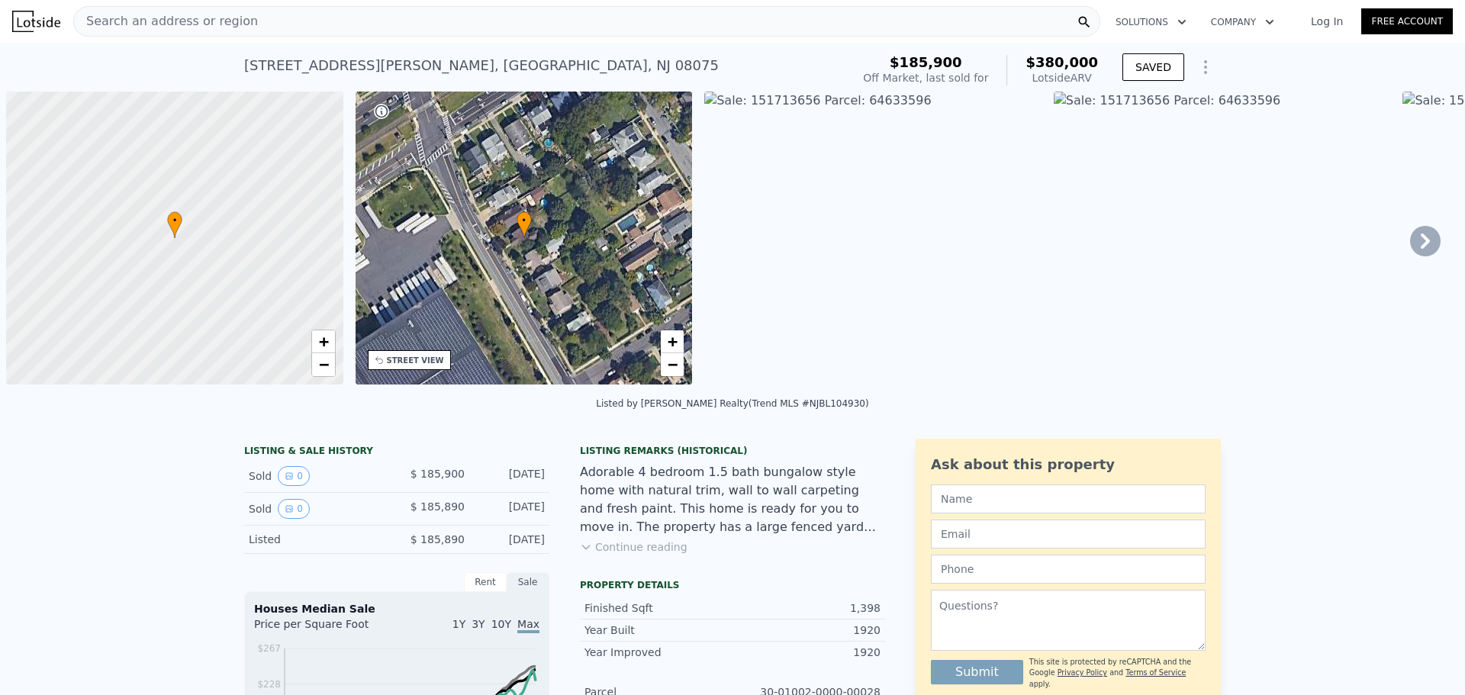
scroll to position [0, 6]
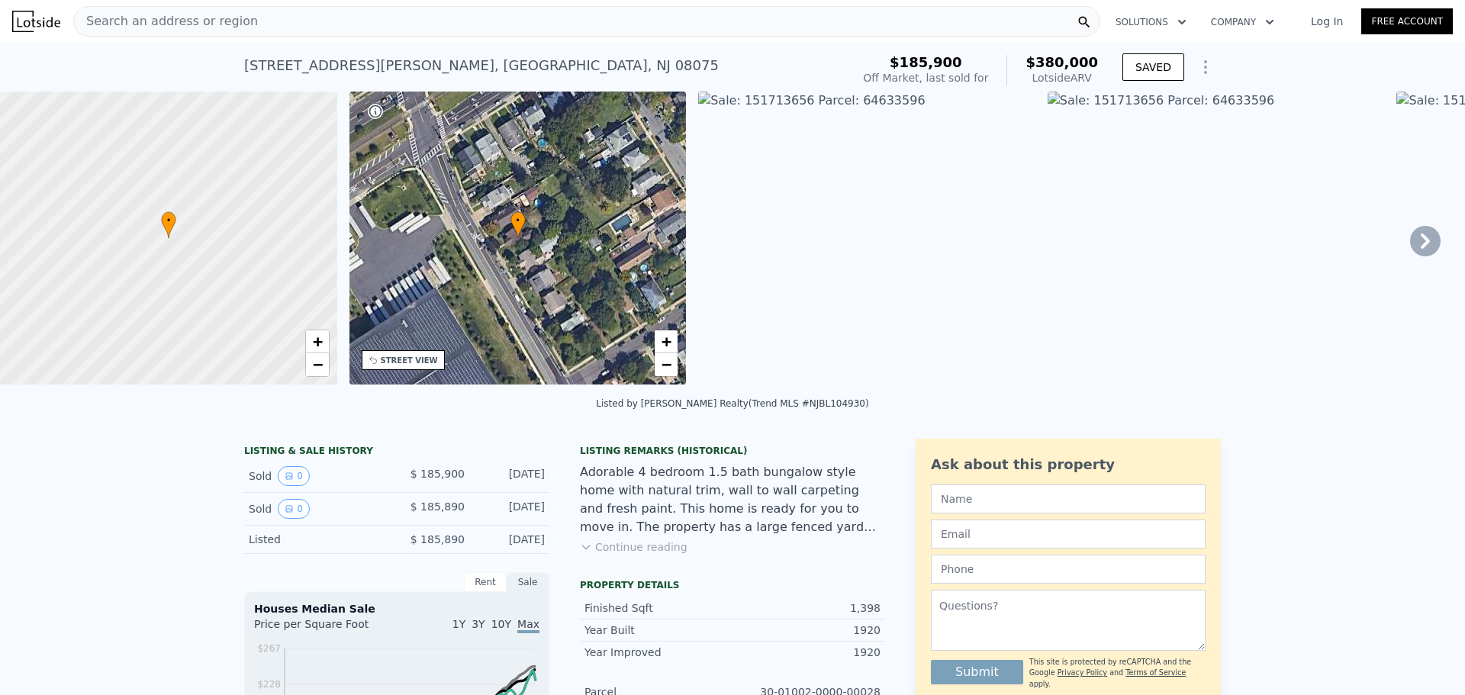
click at [617, 25] on div "Search an address or region" at bounding box center [586, 21] width 1027 height 31
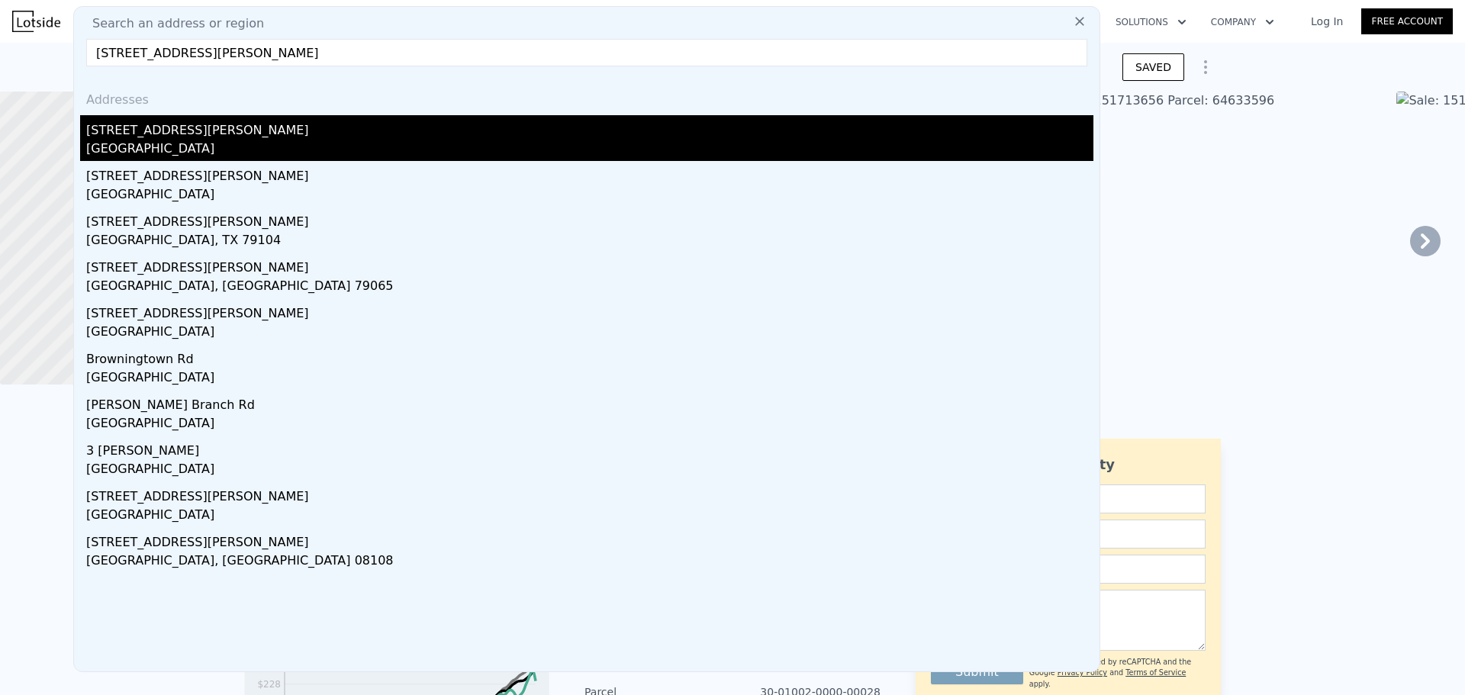
type input "[STREET_ADDRESS][PERSON_NAME]"
click at [536, 128] on div "[STREET_ADDRESS][PERSON_NAME]" at bounding box center [590, 127] width 1008 height 24
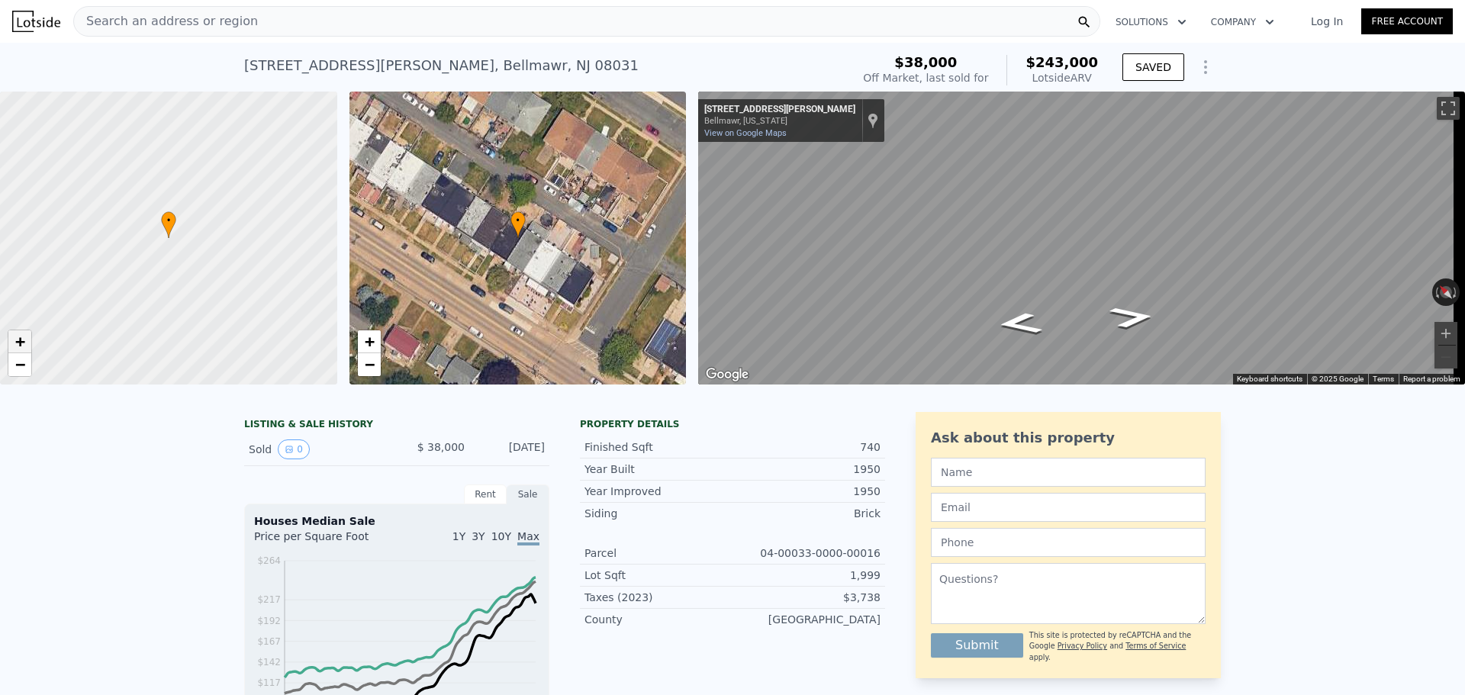
click at [15, 340] on span "+" at bounding box center [20, 341] width 10 height 19
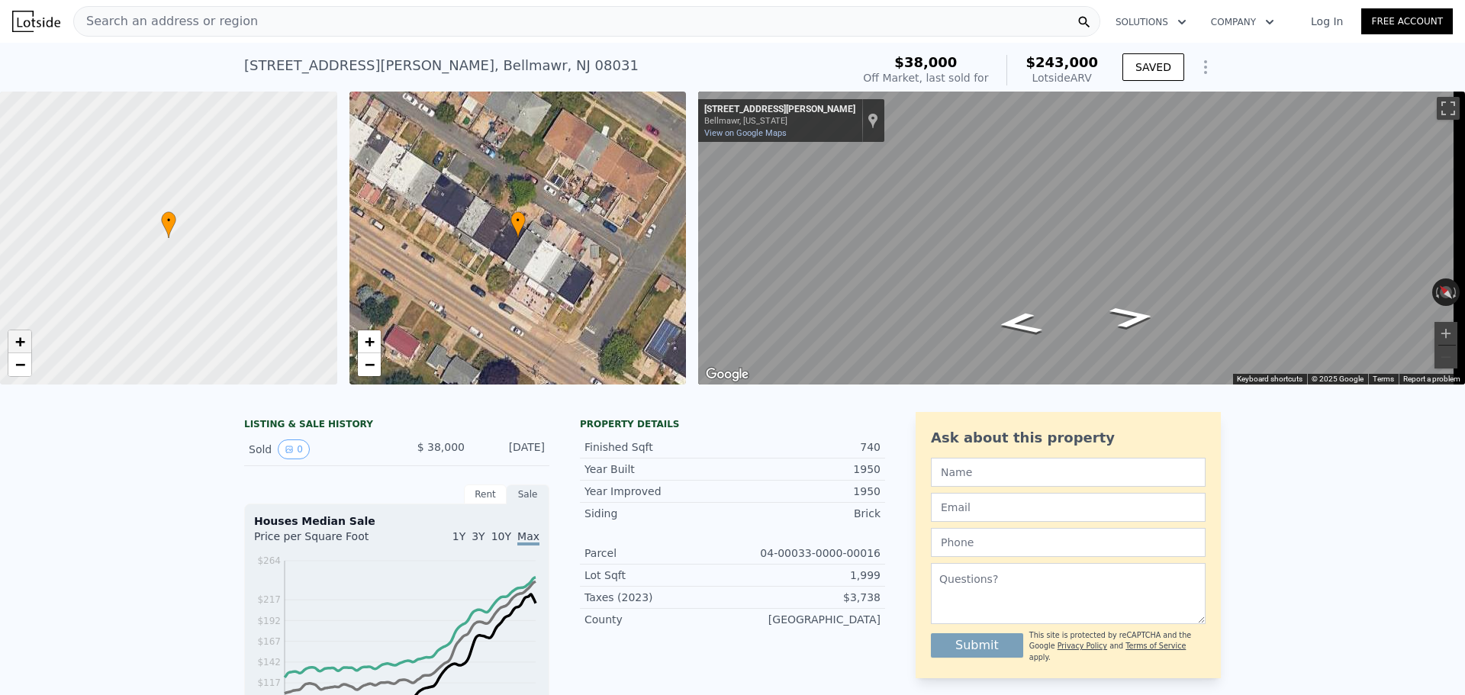
click at [15, 340] on span "+" at bounding box center [20, 341] width 10 height 19
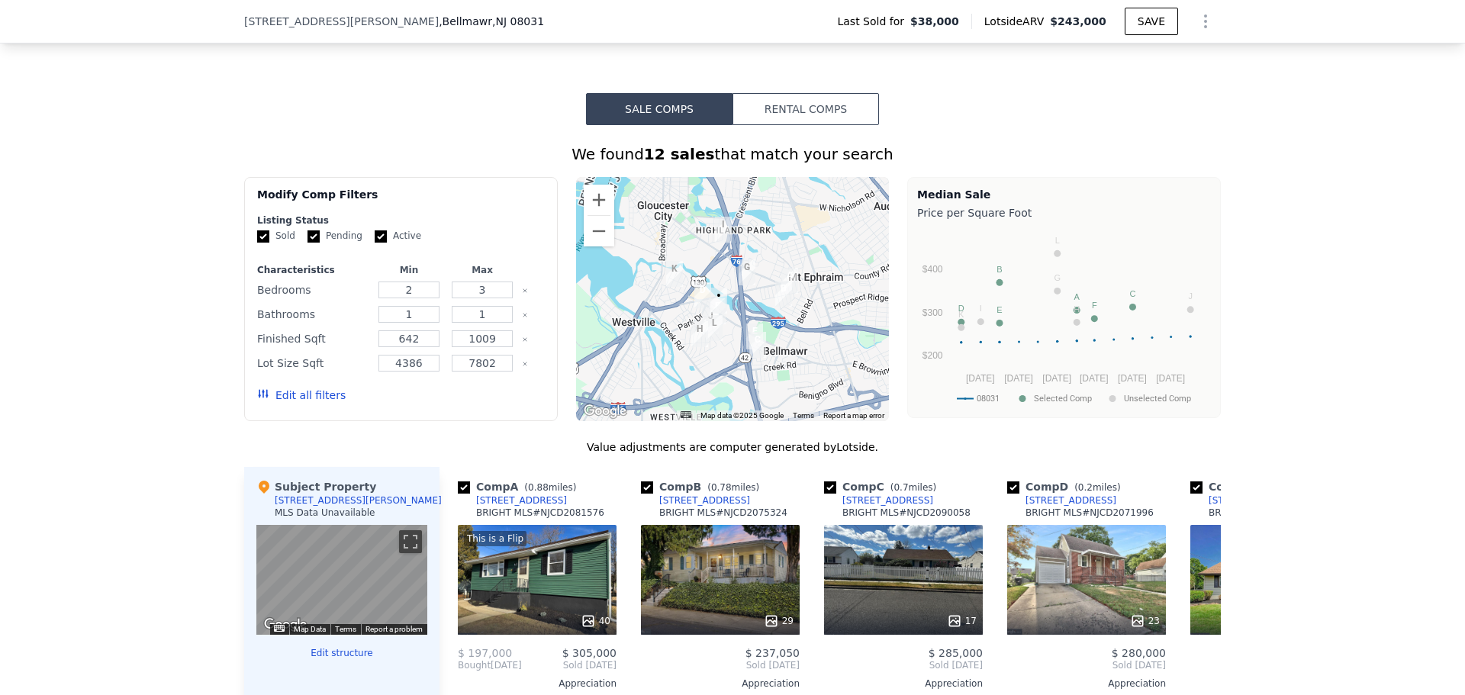
scroll to position [987, 0]
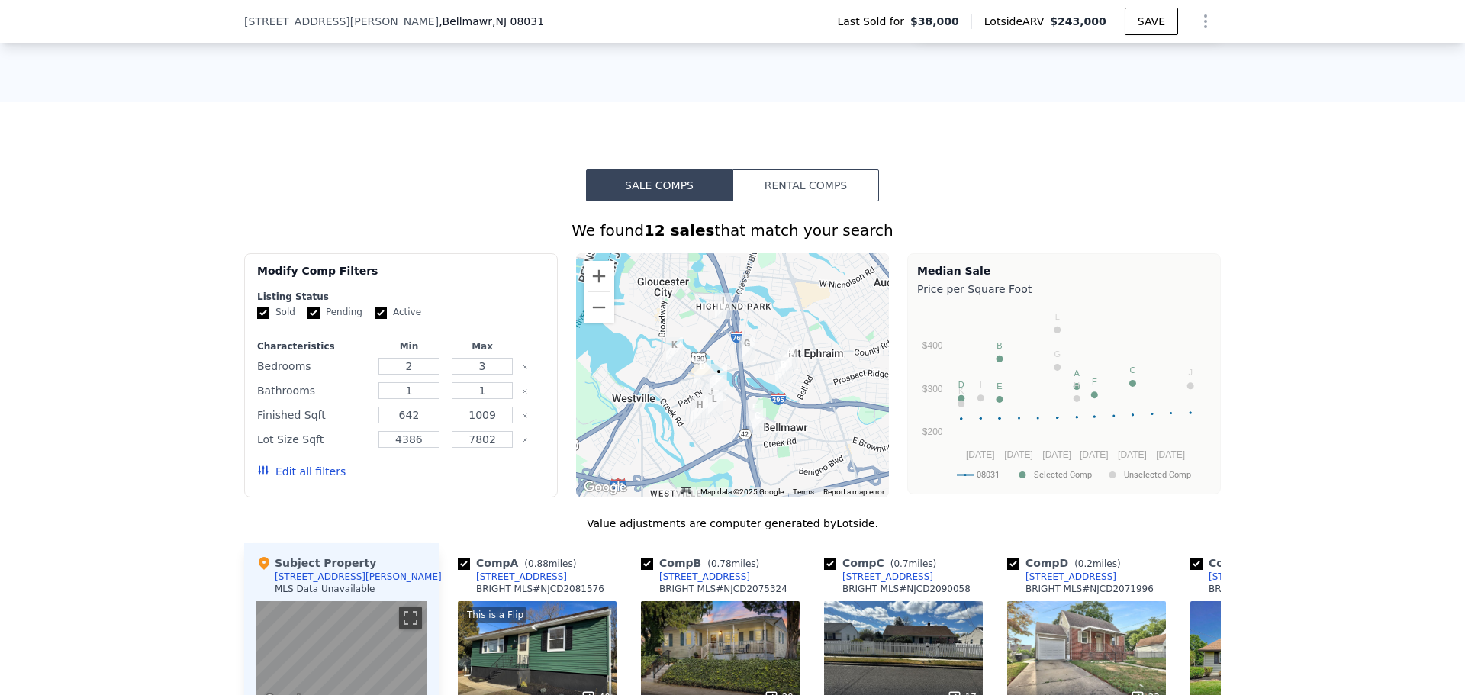
click at [824, 202] on button "Rental Comps" at bounding box center [806, 185] width 147 height 32
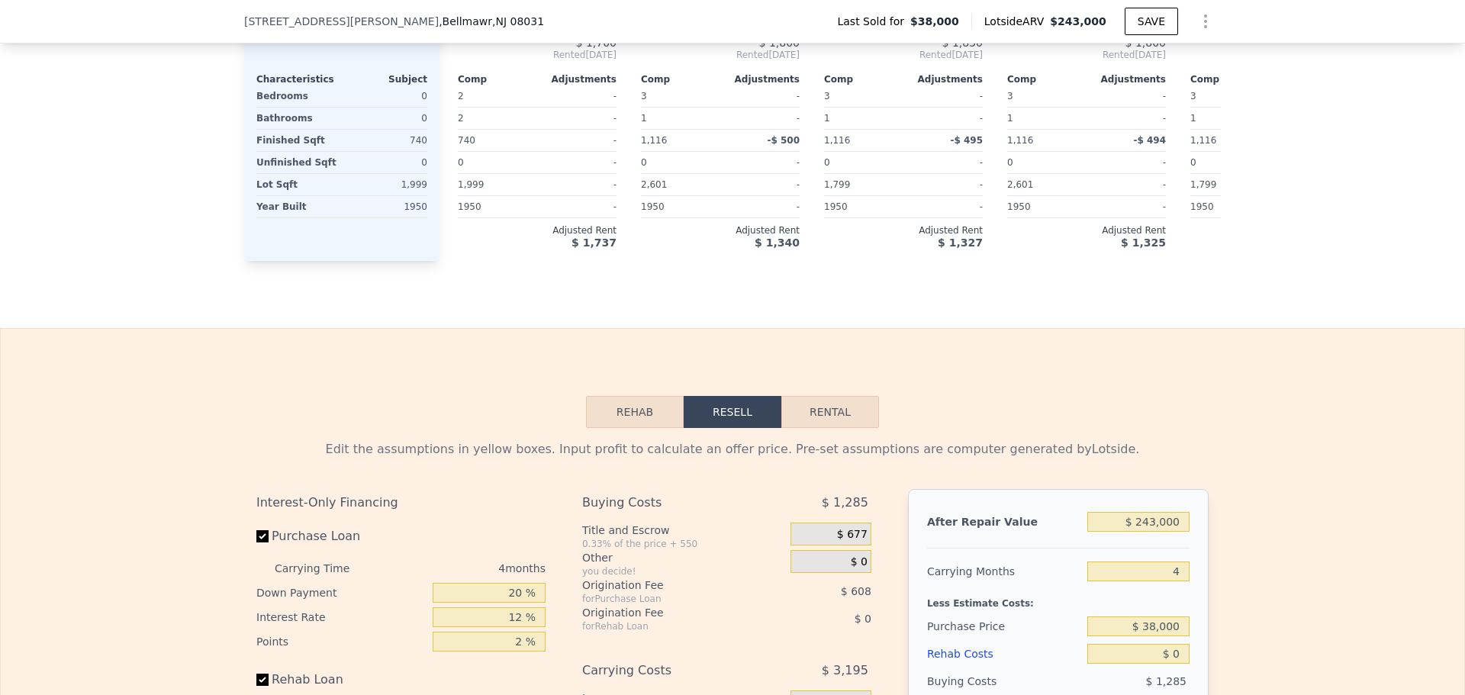
scroll to position [1750, 0]
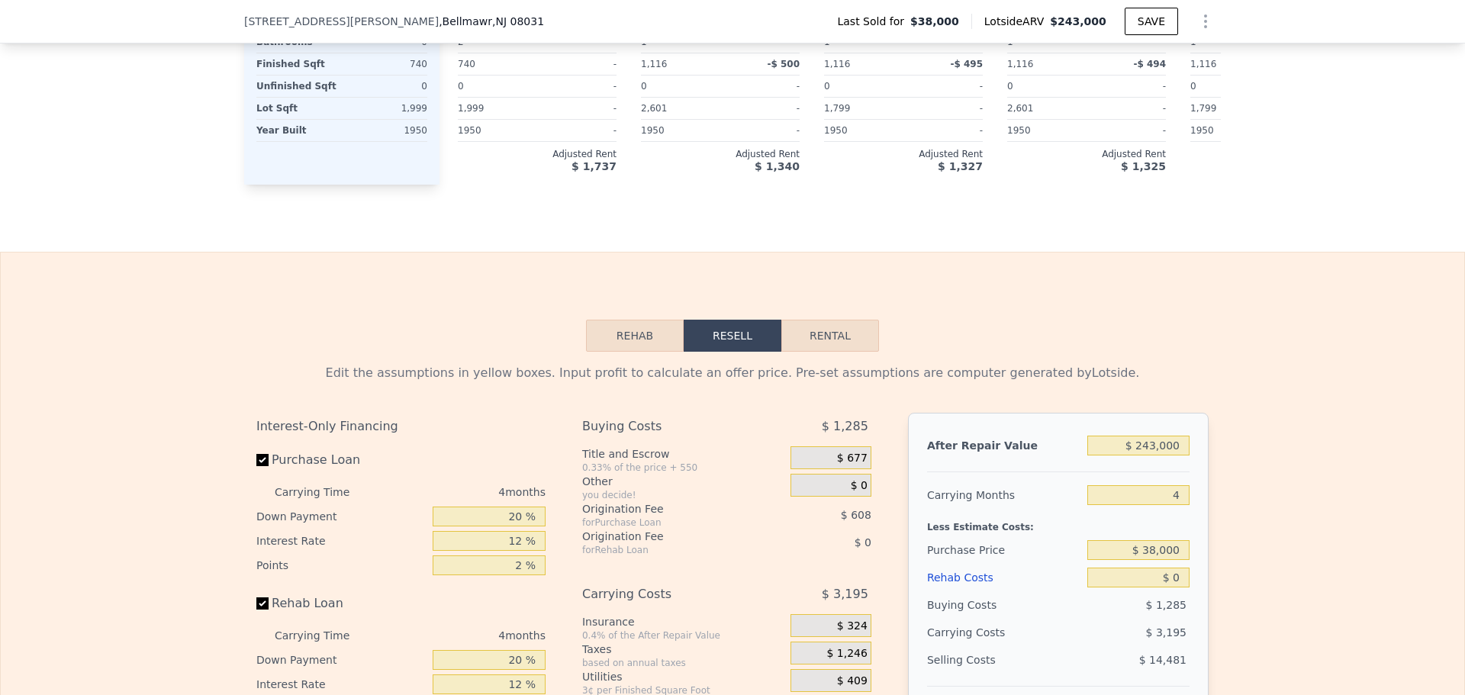
click at [826, 352] on button "Rental" at bounding box center [831, 336] width 98 height 32
select select "30"
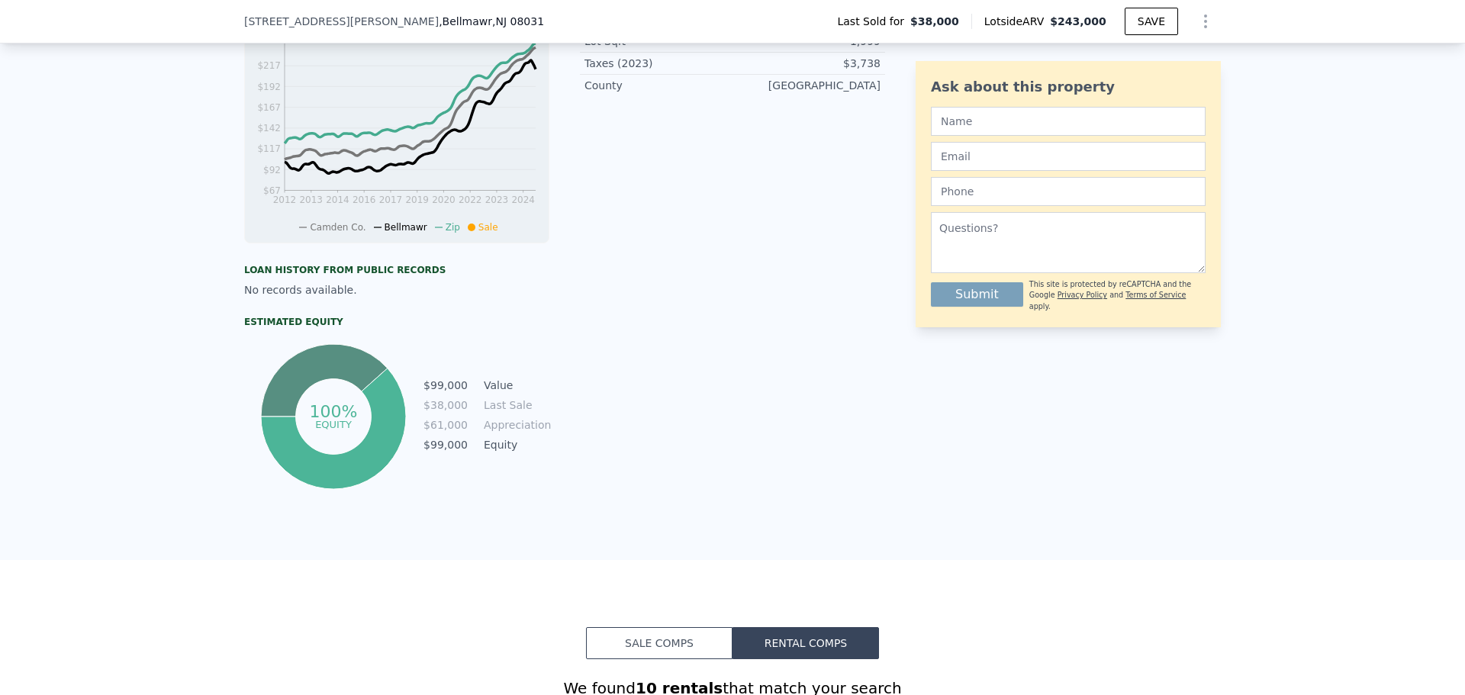
scroll to position [1063, 0]
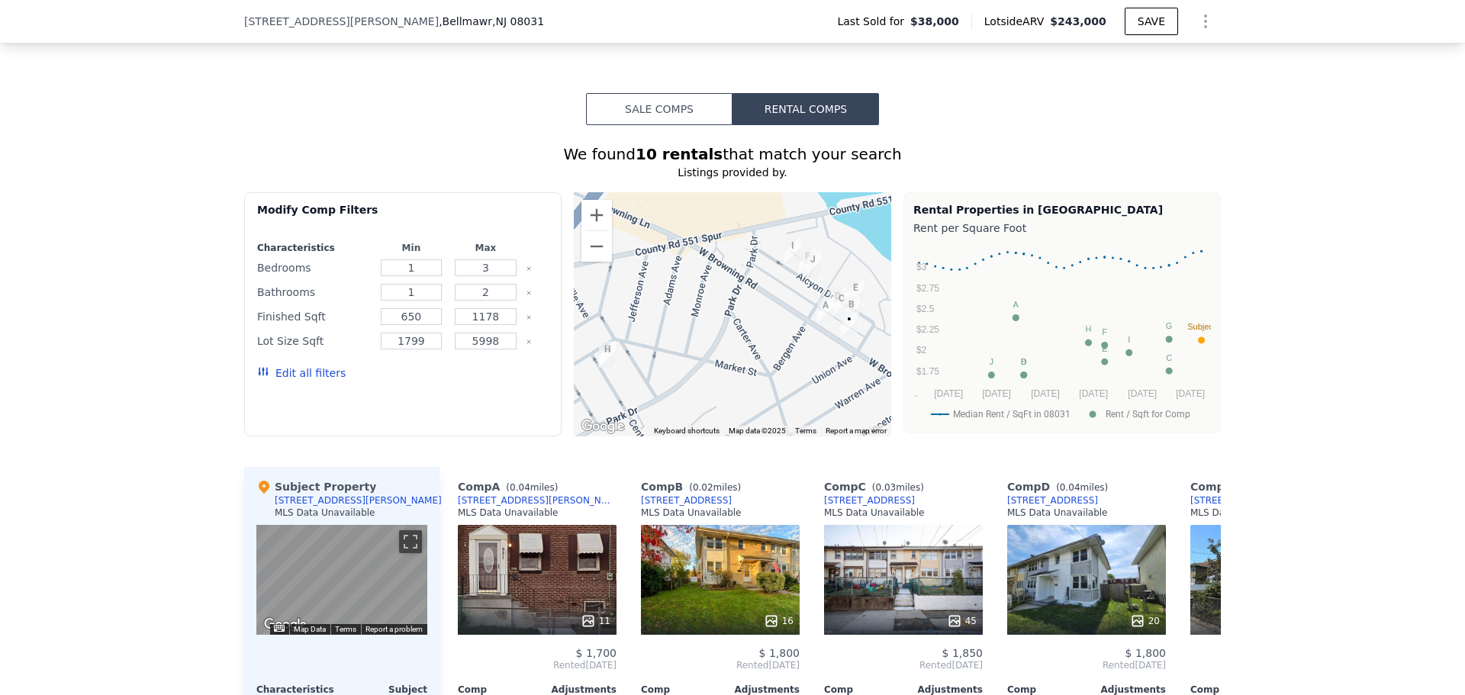
click at [670, 124] on button "Sale Comps" at bounding box center [659, 109] width 147 height 32
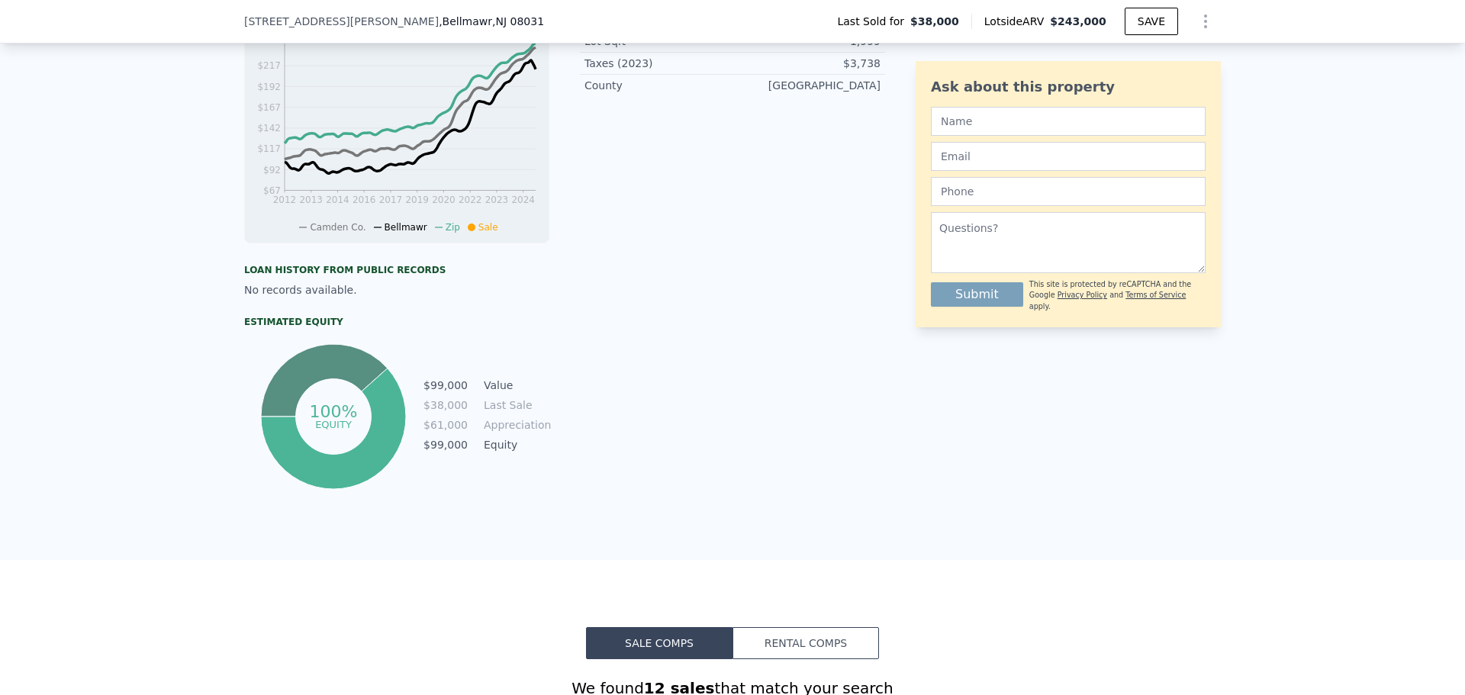
scroll to position [0, 0]
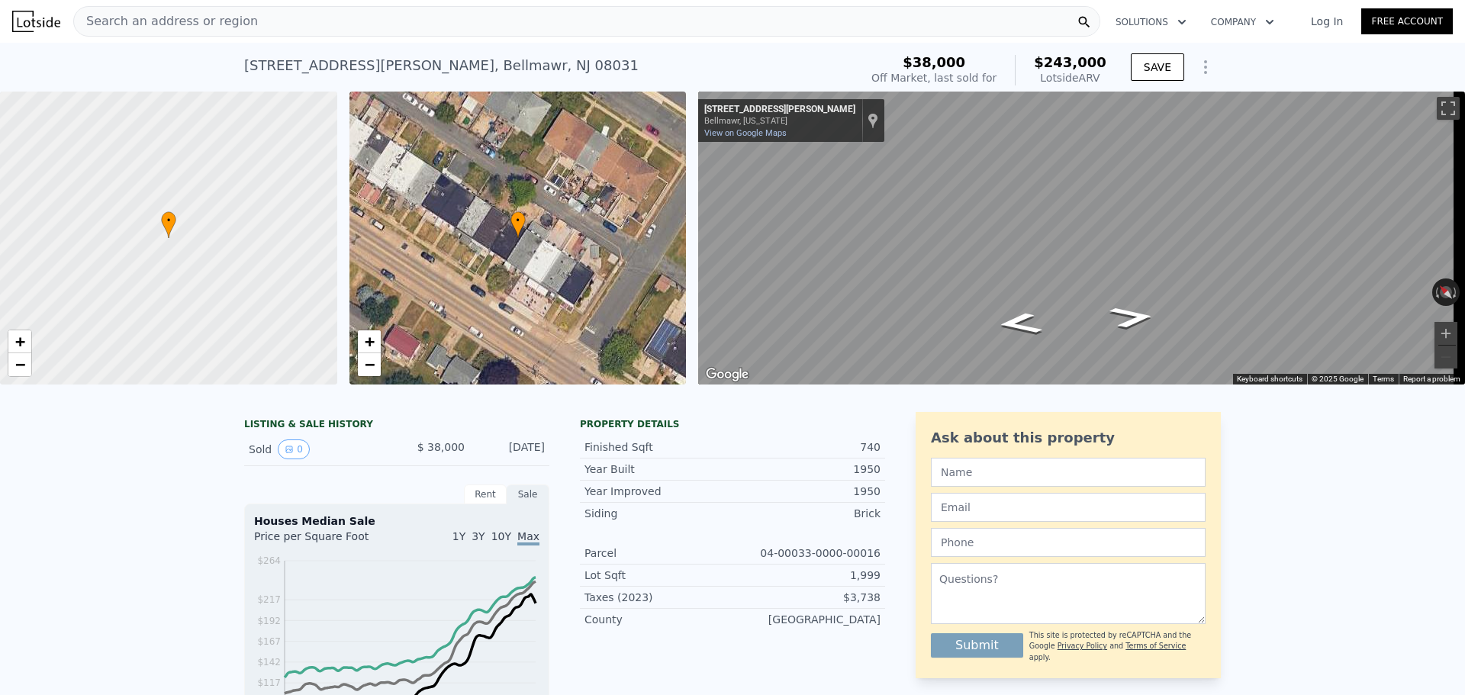
click at [401, 16] on div "Search an address or region" at bounding box center [586, 21] width 1027 height 31
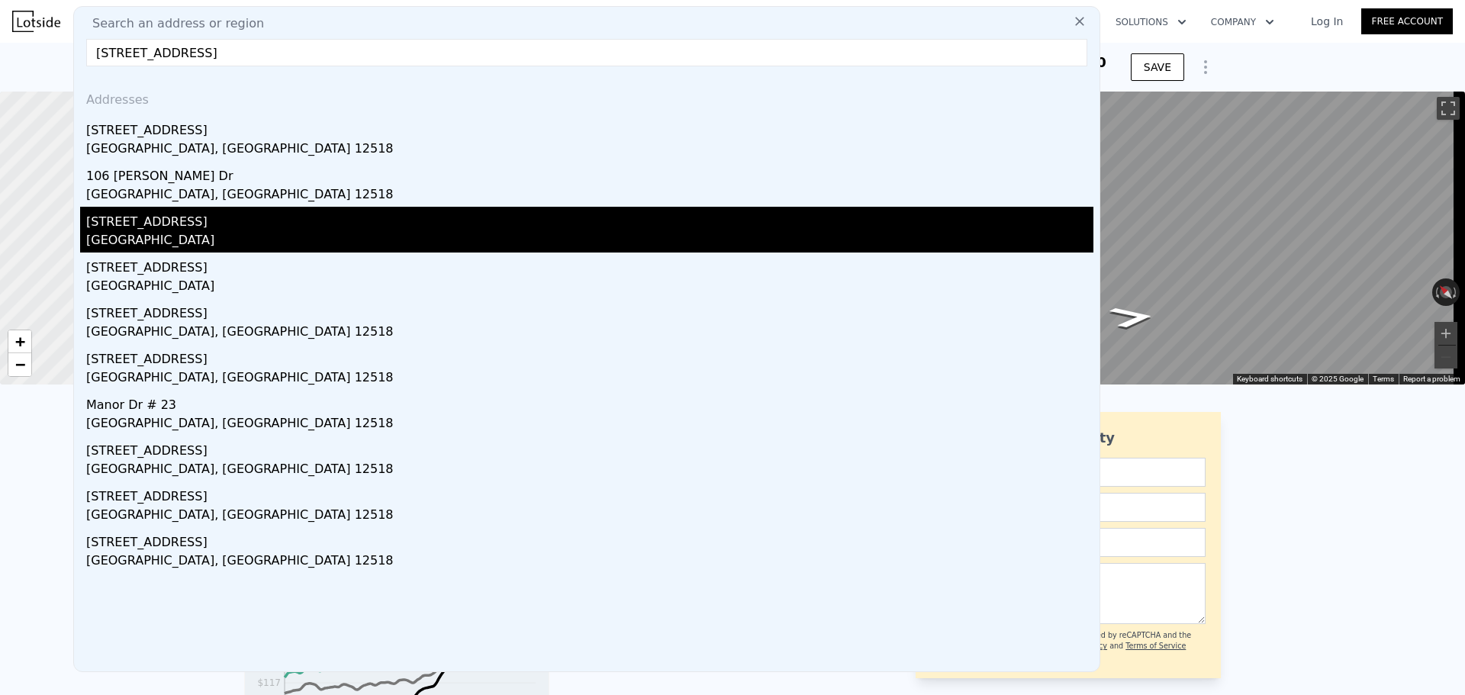
type input "[STREET_ADDRESS]"
click at [244, 237] on div "[GEOGRAPHIC_DATA]" at bounding box center [590, 241] width 1008 height 21
